Goal: Complete application form

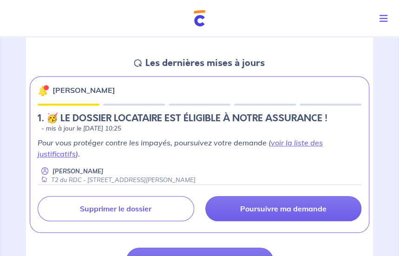
scroll to position [139, 0]
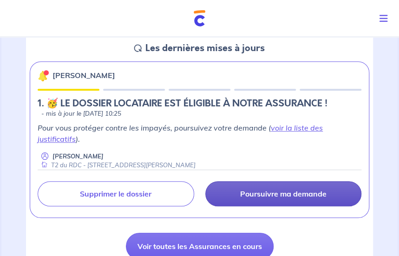
click at [257, 195] on p "Poursuivre ma demande" at bounding box center [283, 193] width 86 height 9
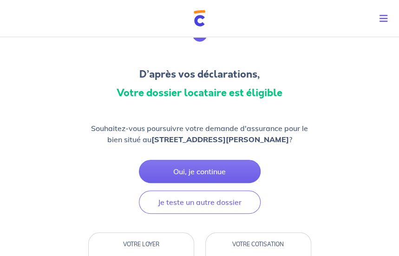
scroll to position [93, 0]
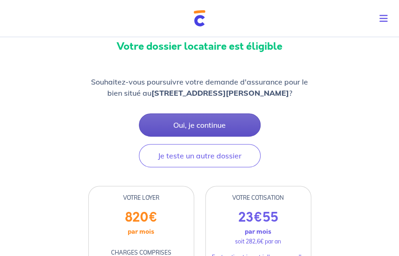
click at [190, 119] on button "Oui, je continue" at bounding box center [200, 124] width 122 height 23
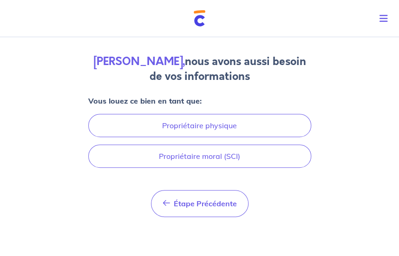
scroll to position [71, 0]
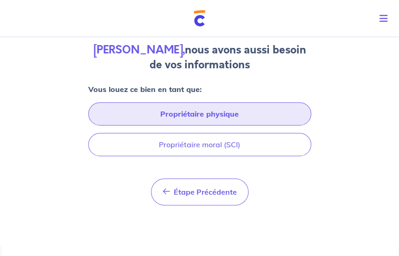
click at [246, 115] on button "Propriétaire physique" at bounding box center [199, 113] width 223 height 23
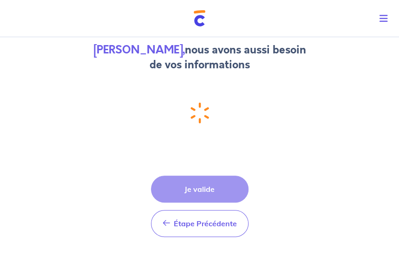
scroll to position [0, 0]
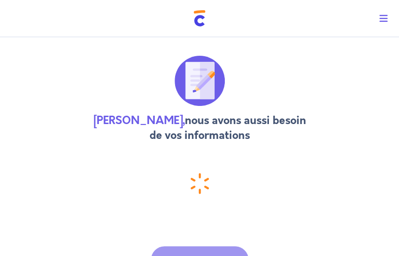
select select "FR"
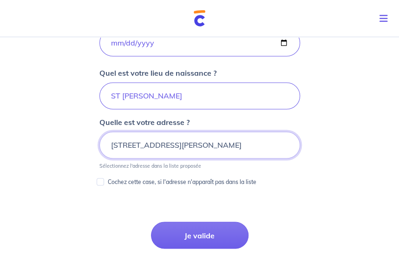
scroll to position [452, 0]
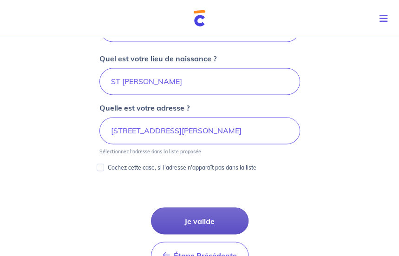
click at [202, 222] on button "Je valide" at bounding box center [200, 220] width 98 height 27
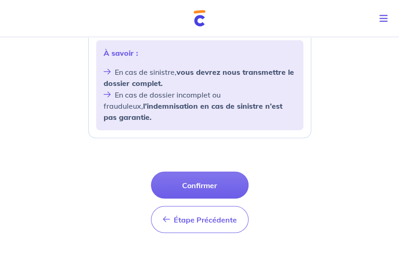
scroll to position [418, 0]
